Goal: Find specific page/section: Find specific page/section

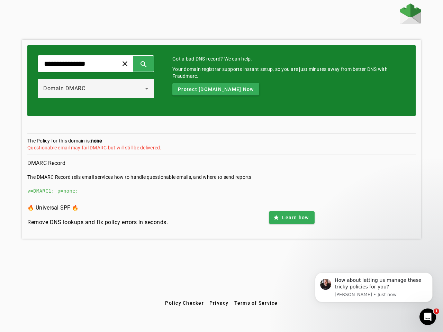
click at [133, 64] on span at bounding box center [125, 63] width 17 height 17
click at [152, 64] on span at bounding box center [143, 63] width 17 height 17
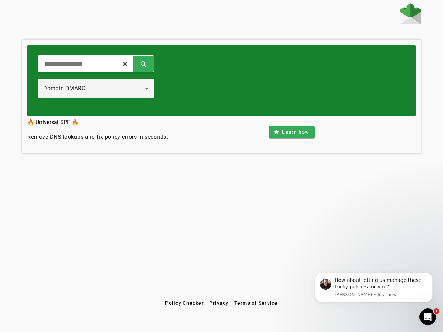
click at [103, 89] on div "Domain DMARC" at bounding box center [94, 88] width 102 height 8
click at [231, 89] on div "clear search Domain DMARC" at bounding box center [221, 80] width 388 height 71
click at [291, 218] on div "clear search Domain DMARC 🔥 Universal SPF 🔥 Remove DNS lookups and fix policy e…" at bounding box center [221, 149] width 443 height 293
click at [184, 303] on span "Policy Checker" at bounding box center [184, 303] width 39 height 6
click at [219, 303] on span "Privacy" at bounding box center [218, 303] width 19 height 6
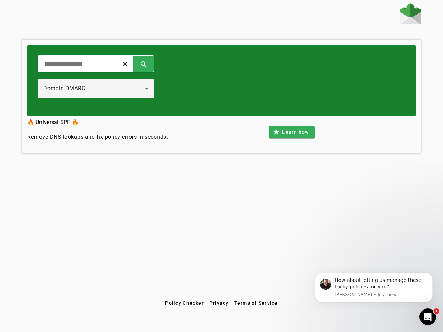
click at [256, 303] on span "Terms of Service" at bounding box center [256, 303] width 44 height 6
click at [374, 288] on div "How about letting us manage these tricky policies for you?" at bounding box center [381, 283] width 93 height 13
